Goal: Task Accomplishment & Management: Use online tool/utility

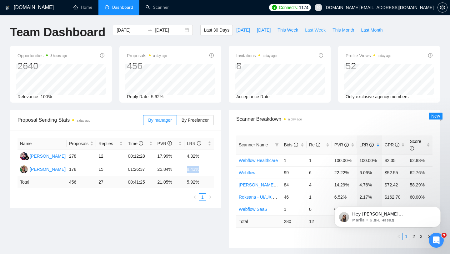
click at [317, 33] on span "Last Week" at bounding box center [315, 30] width 21 height 7
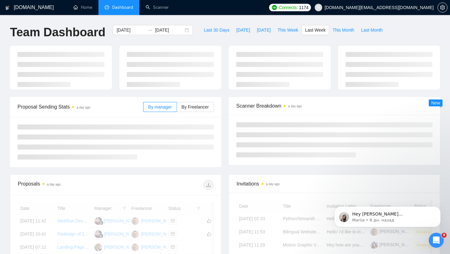
type input "[DATE]"
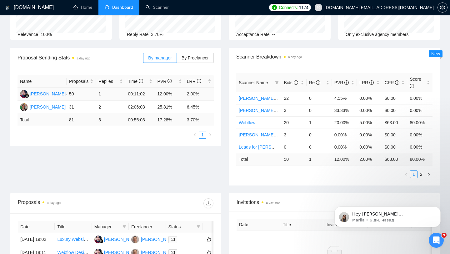
scroll to position [69, 0]
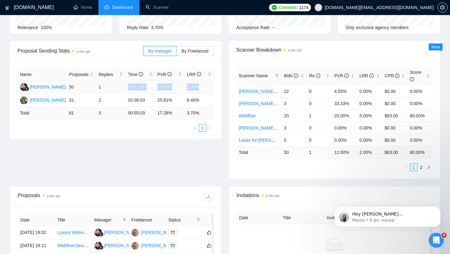
drag, startPoint x: 129, startPoint y: 88, endPoint x: 208, endPoint y: 86, distance: 79.8
click at [208, 86] on tr "[PERSON_NAME] 50 1 00:11:02 12.00% 2.00%" at bounding box center [116, 87] width 196 height 13
click at [182, 107] on td "17.28 %" at bounding box center [169, 113] width 29 height 12
click at [198, 48] on label "By Freelancer" at bounding box center [195, 51] width 37 height 10
click at [177, 53] on input "By Freelancer" at bounding box center [177, 53] width 0 height 0
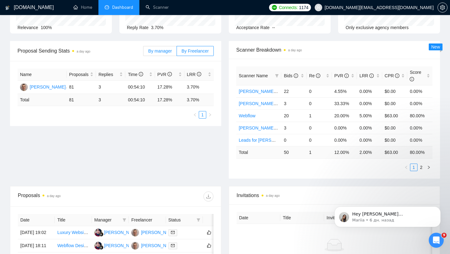
click at [167, 52] on span "By manager" at bounding box center [159, 50] width 23 height 5
click at [144, 53] on input "By manager" at bounding box center [144, 53] width 0 height 0
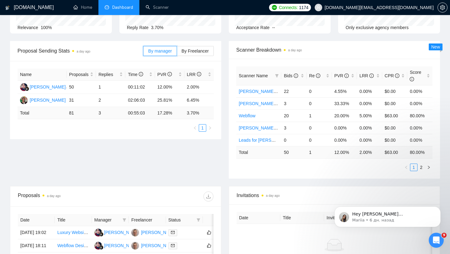
scroll to position [0, 0]
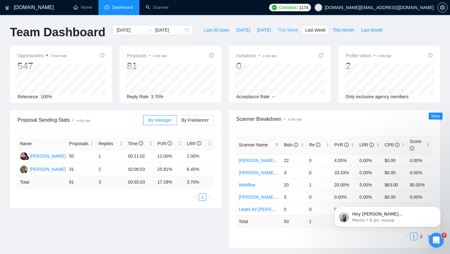
click at [294, 31] on span "This Week" at bounding box center [288, 30] width 21 height 7
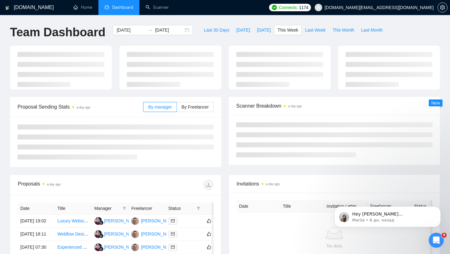
type input "[DATE]"
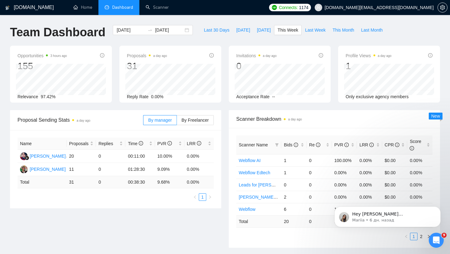
scroll to position [10, 0]
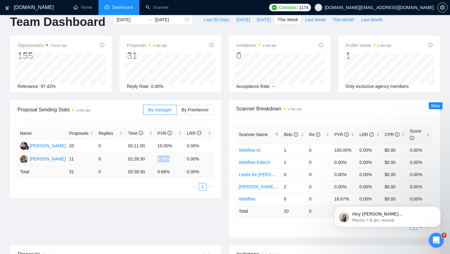
drag, startPoint x: 156, startPoint y: 159, endPoint x: 190, endPoint y: 159, distance: 34.1
click at [190, 159] on tr "[PERSON_NAME] Azuatalam 11 0 01:28:30 9.09% 0.00%" at bounding box center [116, 159] width 196 height 13
click at [194, 112] on label "By Freelancer" at bounding box center [195, 110] width 37 height 10
click at [177, 111] on input "By Freelancer" at bounding box center [177, 111] width 0 height 0
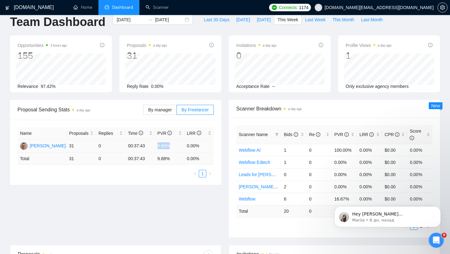
drag, startPoint x: 154, startPoint y: 147, endPoint x: 191, endPoint y: 148, distance: 37.5
click at [189, 147] on tr "[PERSON_NAME] 31 0 00:37:43 9.68% 0.00%" at bounding box center [116, 145] width 196 height 13
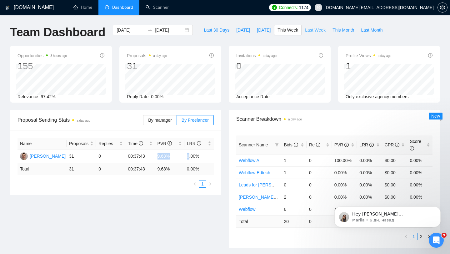
click at [315, 32] on span "Last Week" at bounding box center [315, 30] width 21 height 7
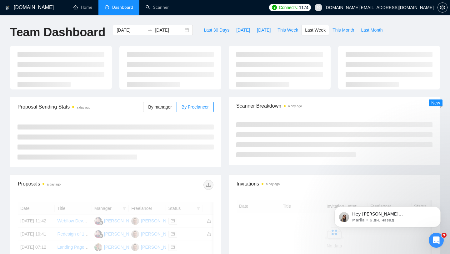
type input "[DATE]"
click at [182, 33] on div "[DATE] [DATE]" at bounding box center [153, 30] width 80 height 10
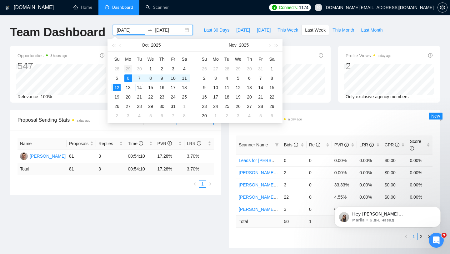
type input "[DATE]"
click at [128, 66] on div "29" at bounding box center [128, 69] width 8 height 8
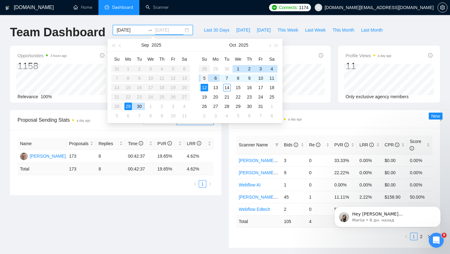
type input "[DATE]"
click at [205, 80] on div "5" at bounding box center [205, 78] width 8 height 8
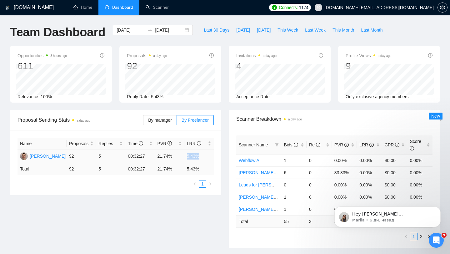
drag, startPoint x: 185, startPoint y: 154, endPoint x: 217, endPoint y: 154, distance: 32.5
click at [217, 154] on div "Name Proposals Replies Time PVR LRR [PERSON_NAME] 92 5 00:32:27 21.74% 5.43% To…" at bounding box center [115, 162] width 211 height 65
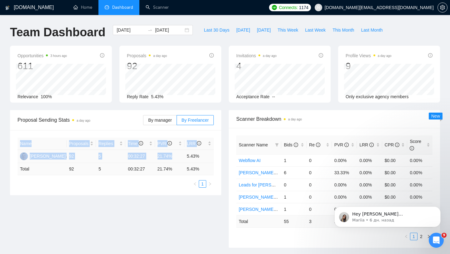
click at [188, 157] on td "5.43%" at bounding box center [198, 156] width 29 height 13
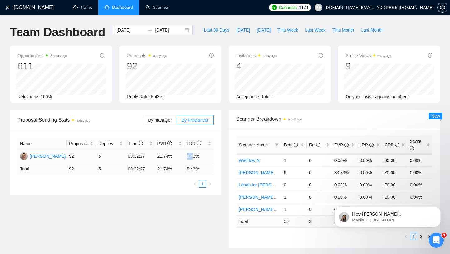
drag, startPoint x: 183, startPoint y: 156, endPoint x: 201, endPoint y: 156, distance: 18.8
click at [200, 156] on tr "[PERSON_NAME] 92 5 00:32:27 21.74% 5.43%" at bounding box center [116, 156] width 196 height 13
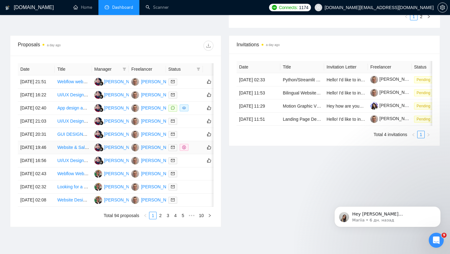
scroll to position [221, 0]
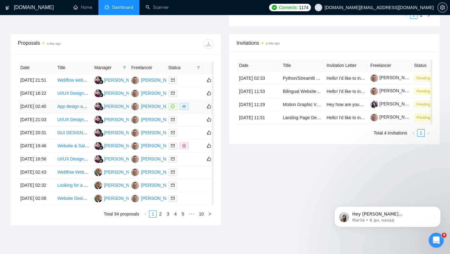
click at [192, 110] on div at bounding box center [185, 106] width 32 height 7
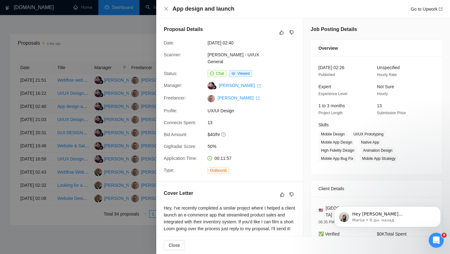
scroll to position [142, 0]
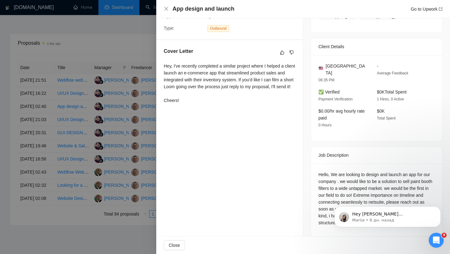
click at [138, 111] on div at bounding box center [225, 127] width 450 height 254
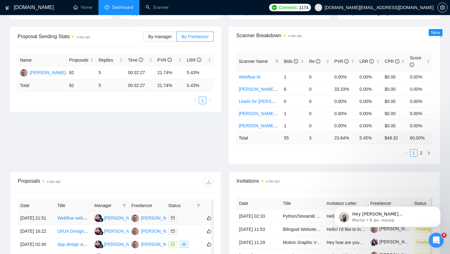
scroll to position [0, 0]
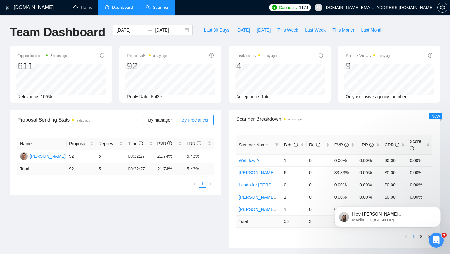
click at [159, 10] on link "Scanner" at bounding box center [157, 7] width 23 height 5
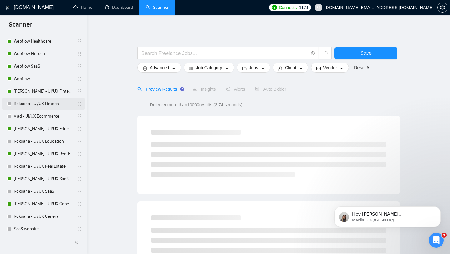
scroll to position [65, 0]
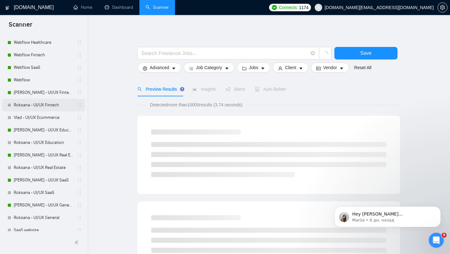
click at [50, 101] on link "Roksana - UI/UX Fintech" at bounding box center [43, 105] width 59 height 13
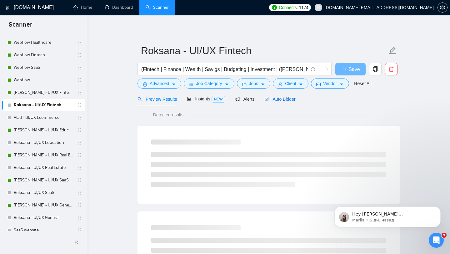
click at [289, 101] on span "Auto Bidder" at bounding box center [280, 99] width 31 height 5
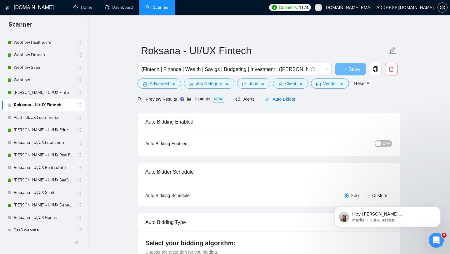
click at [390, 144] on span "OFF" at bounding box center [387, 143] width 8 height 7
click at [351, 67] on span "Save" at bounding box center [350, 69] width 11 height 8
click at [46, 96] on link "[PERSON_NAME] - UI/UX Fintech" at bounding box center [43, 92] width 59 height 13
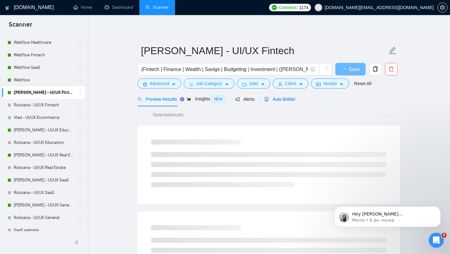
click at [285, 99] on span "Auto Bidder" at bounding box center [280, 99] width 31 height 5
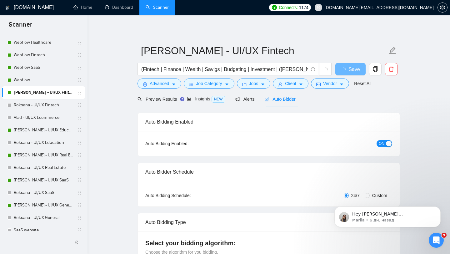
click at [385, 143] on button "ON" at bounding box center [385, 143] width 16 height 7
click at [346, 69] on span "Save" at bounding box center [350, 69] width 11 height 8
click at [382, 139] on div "ON" at bounding box center [351, 144] width 82 height 10
click at [380, 143] on span "ON" at bounding box center [382, 143] width 6 height 7
click at [383, 143] on span "ON" at bounding box center [382, 143] width 6 height 7
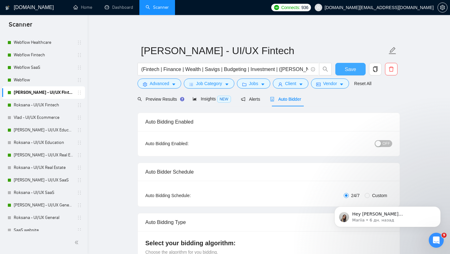
click at [350, 71] on span "Save" at bounding box center [350, 69] width 11 height 8
click at [57, 133] on link "[PERSON_NAME] - UI/UX Education" at bounding box center [43, 130] width 59 height 13
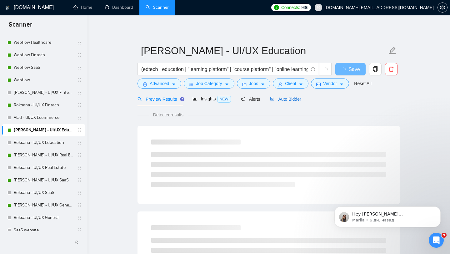
click at [289, 101] on span "Auto Bidder" at bounding box center [285, 99] width 31 height 5
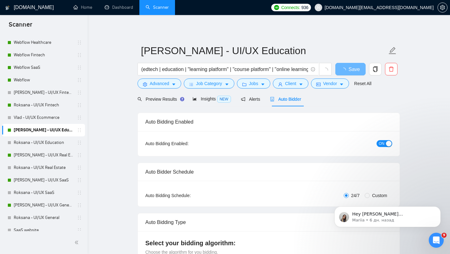
click at [383, 144] on span "ON" at bounding box center [382, 143] width 6 height 7
click at [352, 68] on span "Save" at bounding box center [350, 69] width 11 height 8
click at [43, 141] on link "Roksana - UI/UX Education" at bounding box center [43, 142] width 59 height 13
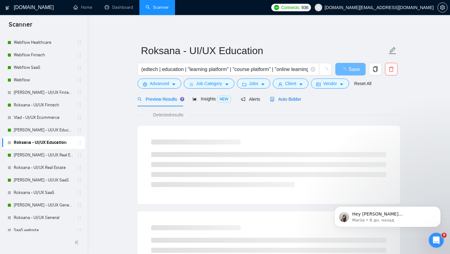
click at [292, 101] on span "Auto Bidder" at bounding box center [285, 99] width 31 height 5
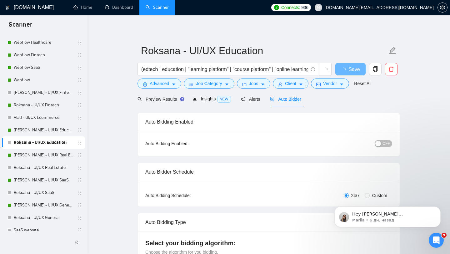
click at [376, 143] on div "button" at bounding box center [379, 144] width 6 height 6
click at [381, 145] on button "OFF" at bounding box center [384, 143] width 18 height 7
click at [352, 75] on button "Save" at bounding box center [351, 69] width 30 height 13
click at [42, 160] on link "[PERSON_NAME] - UI/UX Real Estate" at bounding box center [43, 155] width 59 height 13
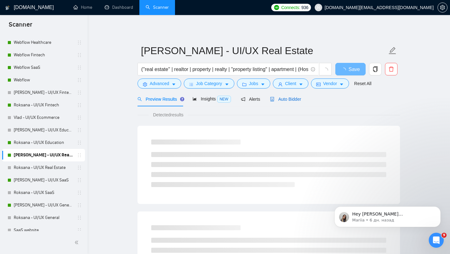
click at [288, 96] on div "Auto Bidder" at bounding box center [285, 99] width 31 height 7
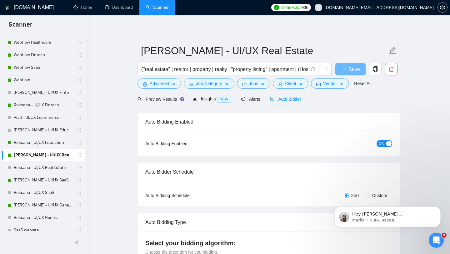
click at [387, 141] on div "button" at bounding box center [389, 144] width 6 height 6
click at [50, 168] on link "Roksana - UI/UX Real Estate" at bounding box center [43, 167] width 59 height 13
drag, startPoint x: 345, startPoint y: 71, endPoint x: 339, endPoint y: 69, distance: 6.5
click at [345, 71] on button "Save" at bounding box center [351, 69] width 30 height 13
click at [49, 169] on link "Roksana - UI/UX Real Estate" at bounding box center [43, 167] width 59 height 13
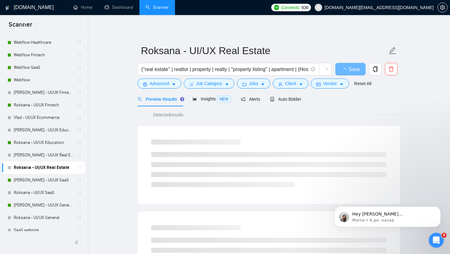
click at [271, 96] on div "Preview Results Insights NEW Alerts Auto Bidder" at bounding box center [220, 99] width 164 height 15
click at [287, 99] on span "Auto Bidder" at bounding box center [285, 99] width 31 height 5
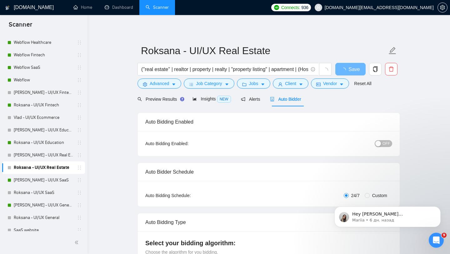
click at [391, 143] on button "OFF" at bounding box center [384, 143] width 18 height 7
click at [357, 72] on button "Save" at bounding box center [351, 69] width 30 height 13
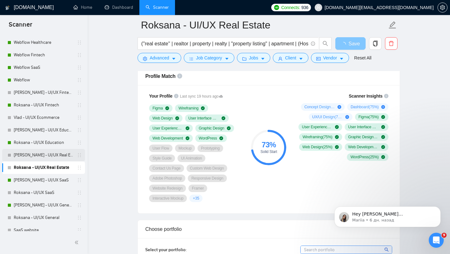
scroll to position [450, 0]
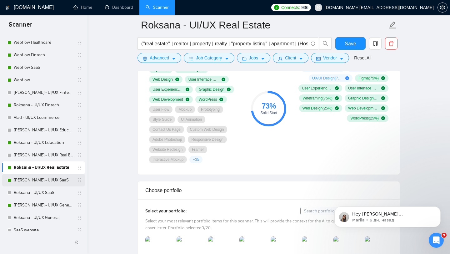
click at [63, 181] on link "[PERSON_NAME] - UI/UX SaaS" at bounding box center [43, 180] width 59 height 13
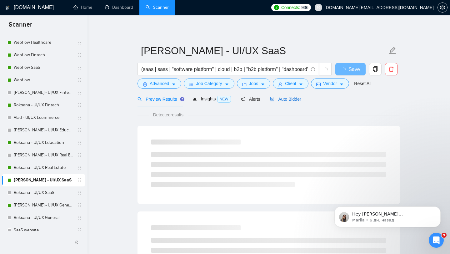
click at [301, 98] on span "Auto Bidder" at bounding box center [285, 99] width 31 height 5
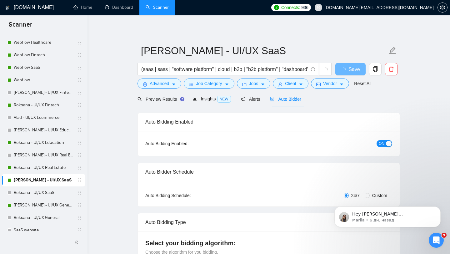
click at [383, 144] on span "ON" at bounding box center [382, 143] width 6 height 7
click at [349, 72] on span "Save" at bounding box center [350, 69] width 11 height 8
click at [39, 194] on link "Roksana - UI/UX SaaS" at bounding box center [43, 192] width 59 height 13
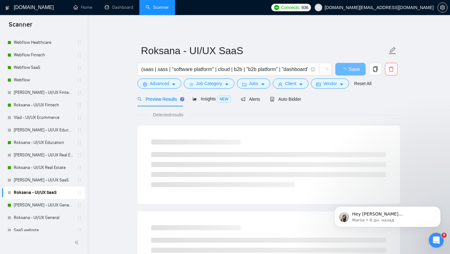
click at [304, 101] on div "Preview Results Insights NEW Alerts Auto Bidder" at bounding box center [269, 99] width 263 height 15
click at [289, 97] on span "Auto Bidder" at bounding box center [285, 99] width 31 height 5
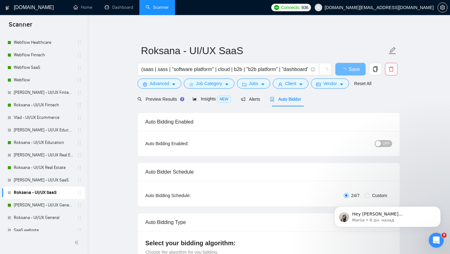
click at [387, 144] on span "OFF" at bounding box center [387, 143] width 8 height 7
click at [356, 68] on span "Save" at bounding box center [350, 69] width 11 height 8
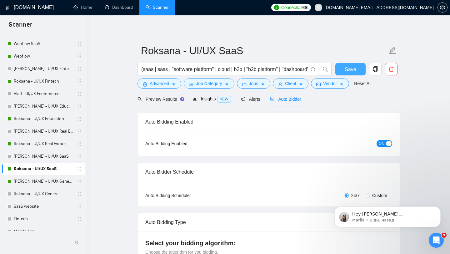
scroll to position [91, 0]
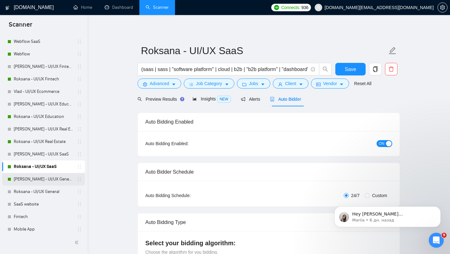
click at [50, 175] on link "[PERSON_NAME] - UI/UX General" at bounding box center [43, 179] width 59 height 13
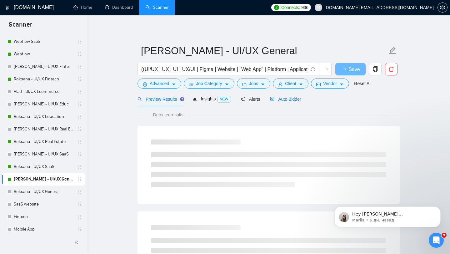
click at [298, 102] on div "Auto Bidder" at bounding box center [285, 99] width 31 height 7
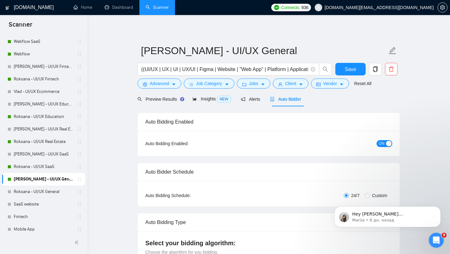
click at [385, 145] on button "ON" at bounding box center [385, 143] width 16 height 7
click at [358, 73] on button "Save" at bounding box center [351, 69] width 30 height 13
click at [52, 192] on link "Roksana - UI/UX General" at bounding box center [43, 191] width 59 height 13
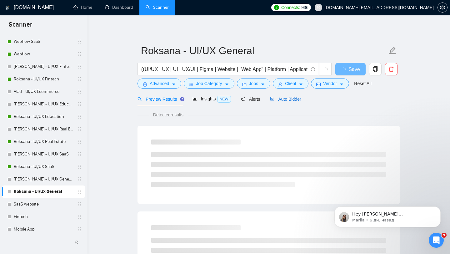
click at [301, 101] on span "Auto Bidder" at bounding box center [285, 99] width 31 height 5
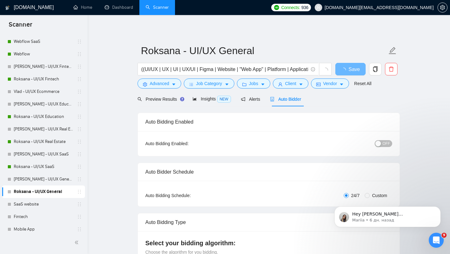
click at [386, 144] on span "OFF" at bounding box center [387, 143] width 8 height 7
click at [347, 73] on span "Save" at bounding box center [350, 69] width 11 height 8
